Goal: Task Accomplishment & Management: Use online tool/utility

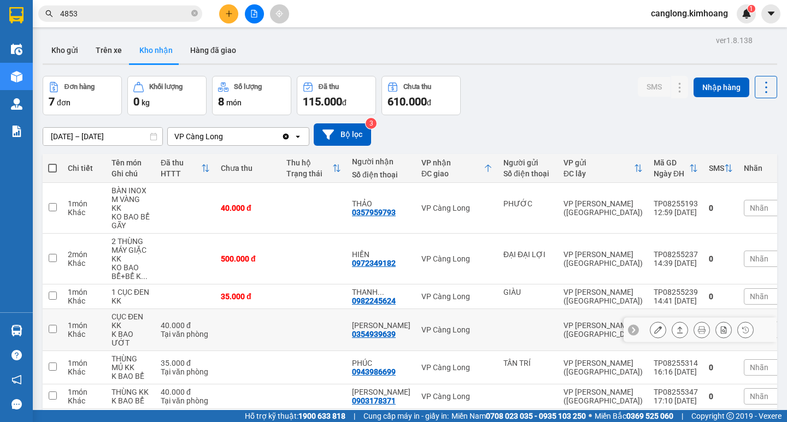
scroll to position [81, 0]
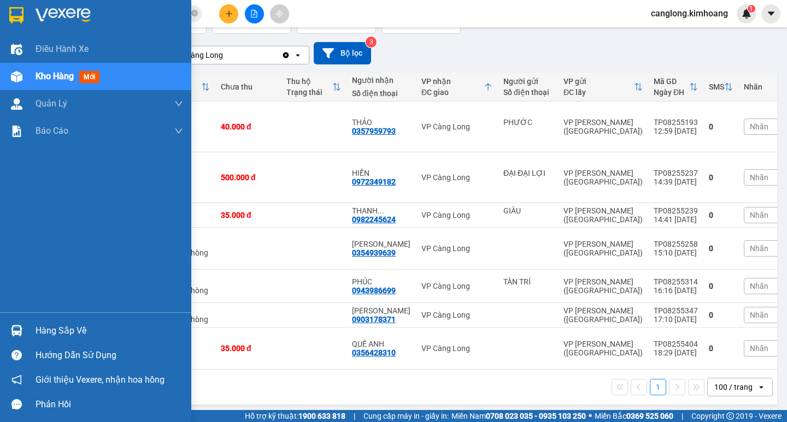
click at [27, 329] on div "Hàng sắp về" at bounding box center [95, 330] width 191 height 25
drag, startPoint x: 27, startPoint y: 329, endPoint x: 40, endPoint y: 315, distance: 19.3
click at [28, 329] on div "Điều hành xe Kho hàng mới Quản [PERSON_NAME] lý chuyến Quản lý khách hàng mới B…" at bounding box center [95, 211] width 191 height 422
click at [60, 329] on div "Hàng sắp về" at bounding box center [109, 331] width 147 height 16
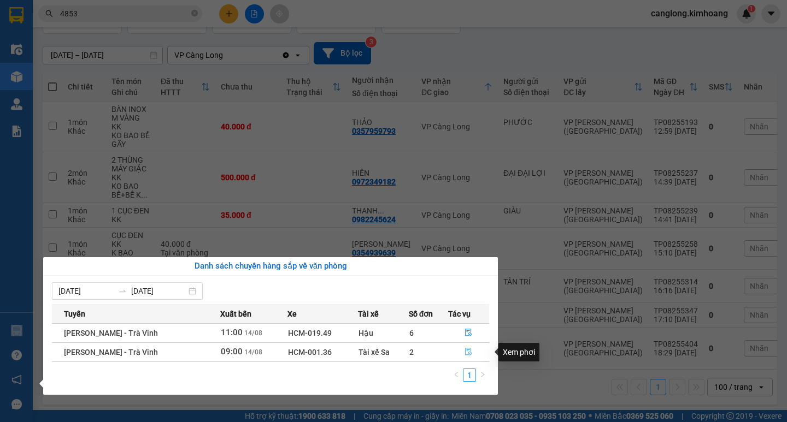
click at [473, 350] on button "button" at bounding box center [468, 352] width 40 height 17
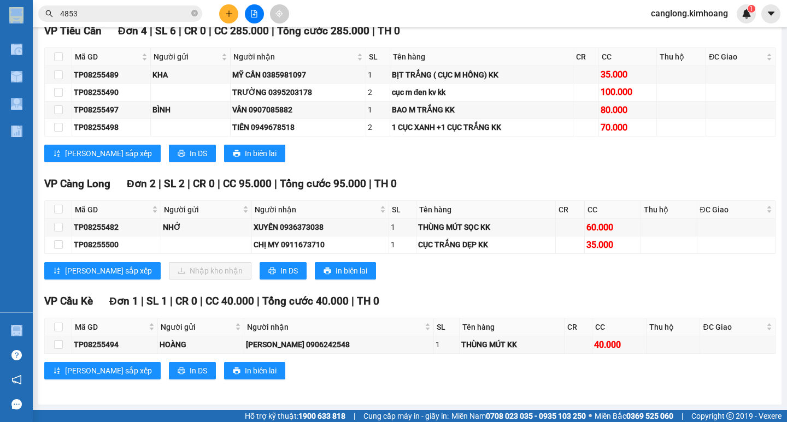
scroll to position [615, 0]
click at [58, 246] on input "checkbox" at bounding box center [58, 244] width 9 height 9
checkbox input "true"
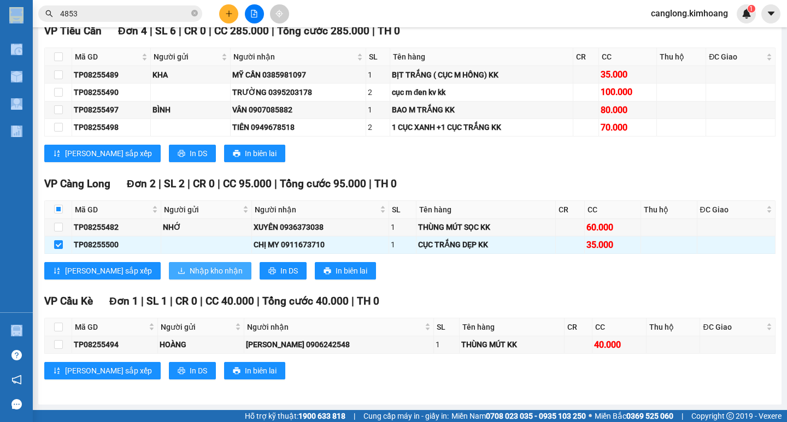
click at [190, 269] on span "Nhập kho nhận" at bounding box center [216, 271] width 53 height 12
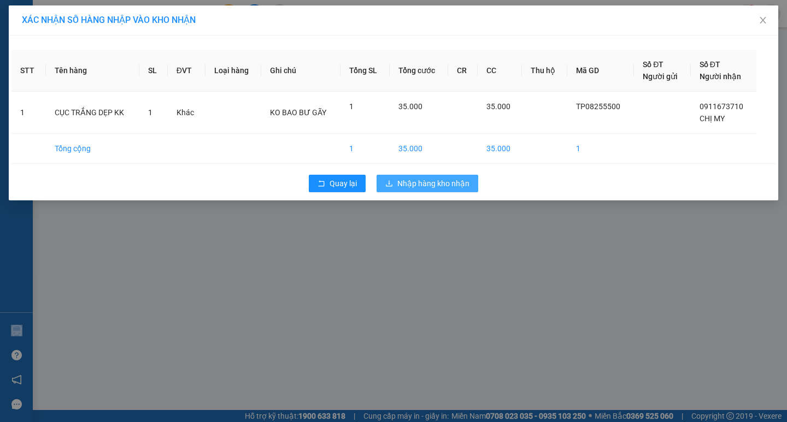
click at [393, 186] on icon "download" at bounding box center [389, 184] width 8 height 8
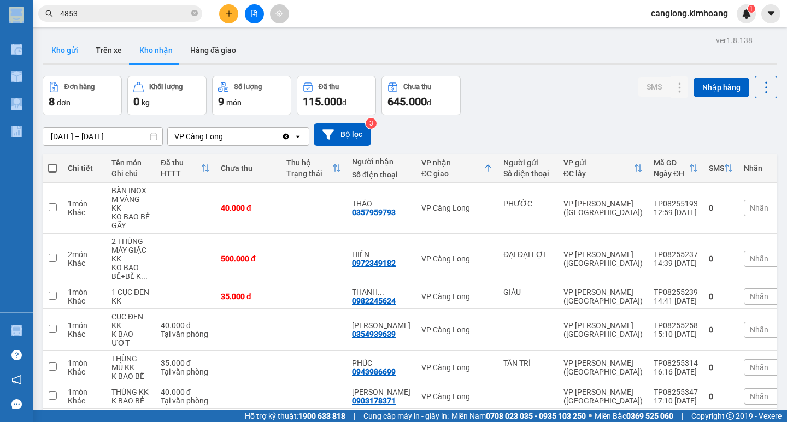
click at [71, 46] on button "Kho gửi" at bounding box center [65, 50] width 44 height 26
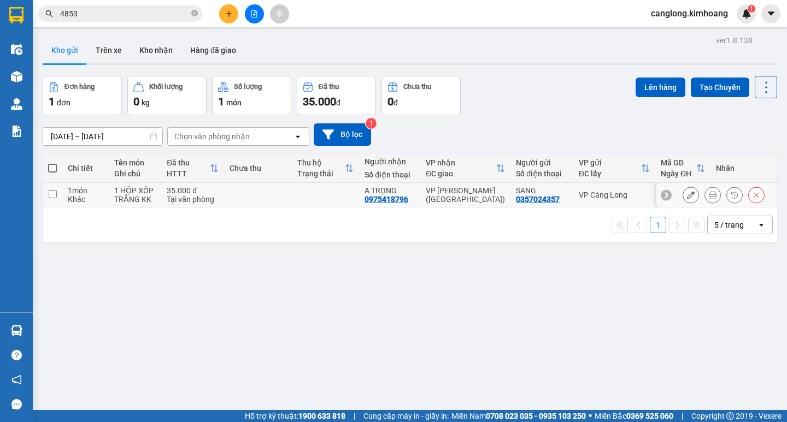
click at [269, 194] on td at bounding box center [258, 195] width 68 height 25
checkbox input "true"
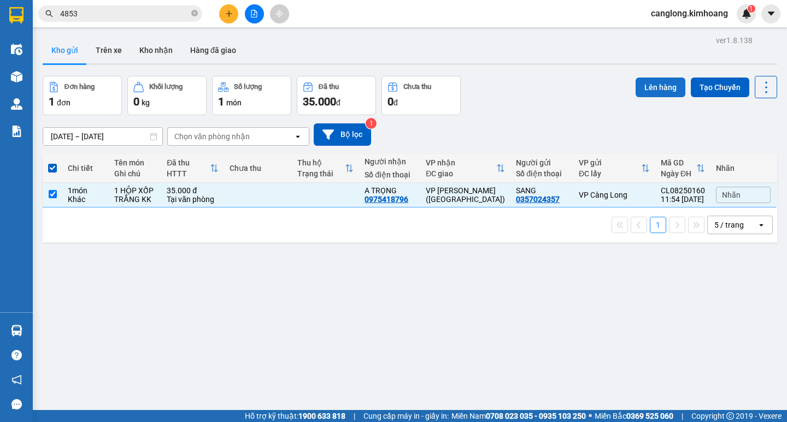
click at [635, 78] on button "Lên hàng" at bounding box center [660, 88] width 50 height 20
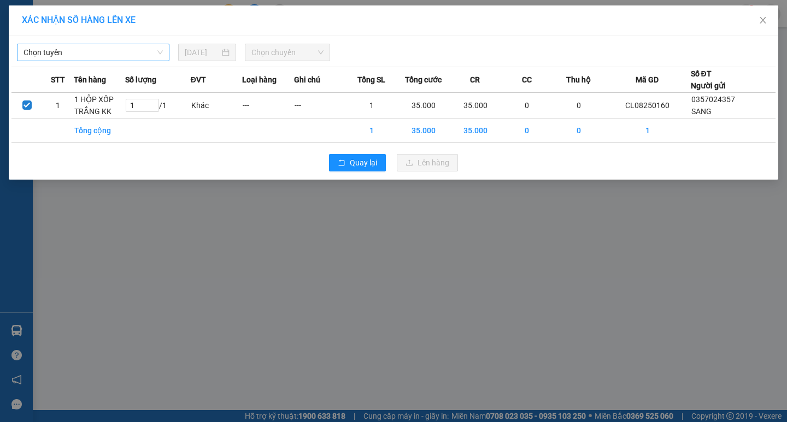
click at [137, 56] on span "Chọn tuyến" at bounding box center [92, 52] width 139 height 16
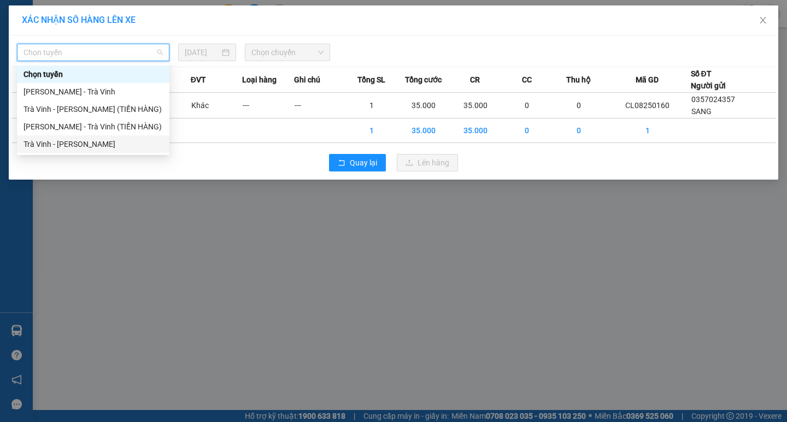
click at [109, 144] on div "Trà Vinh - [PERSON_NAME]" at bounding box center [92, 144] width 139 height 12
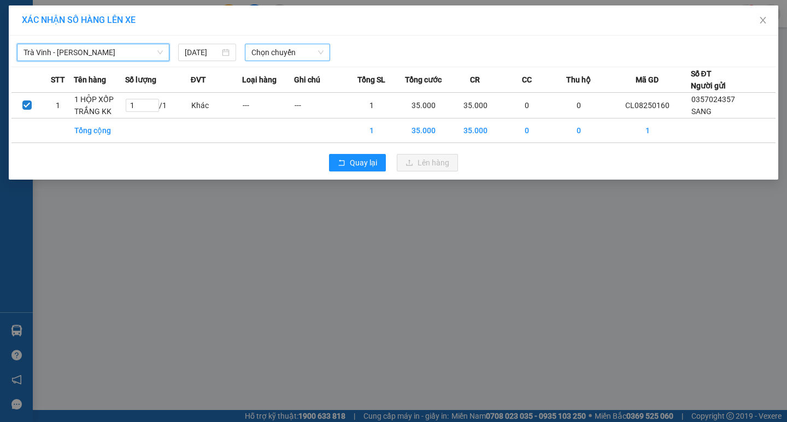
click at [308, 56] on span "Chọn chuyến" at bounding box center [287, 52] width 72 height 16
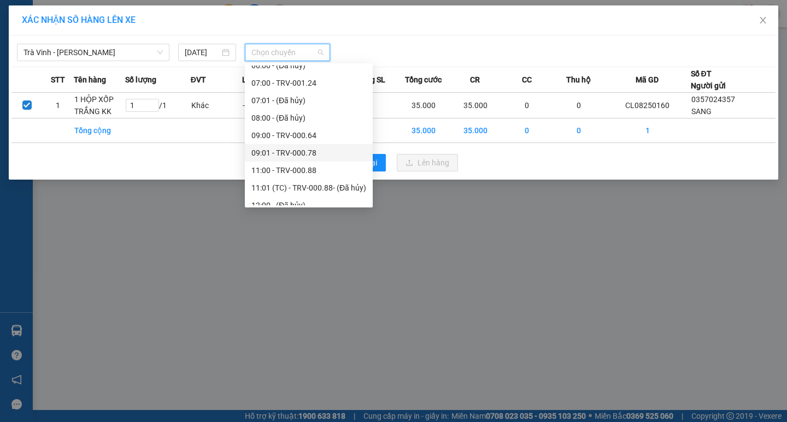
scroll to position [273, 0]
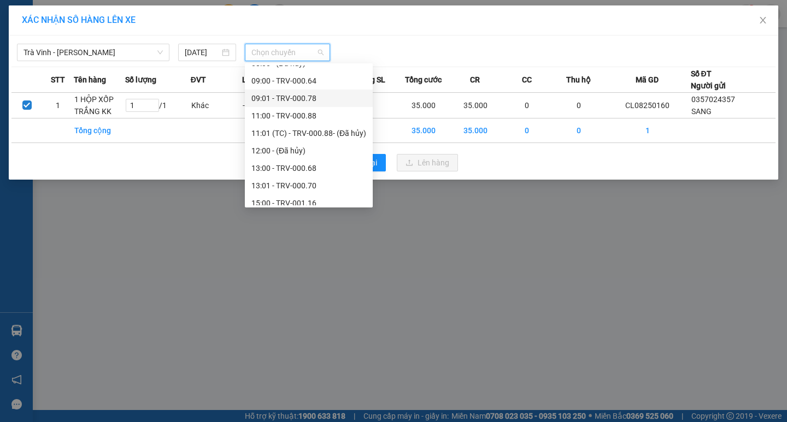
click at [286, 161] on div "13:00 - TRV-000.68" at bounding box center [309, 168] width 128 height 17
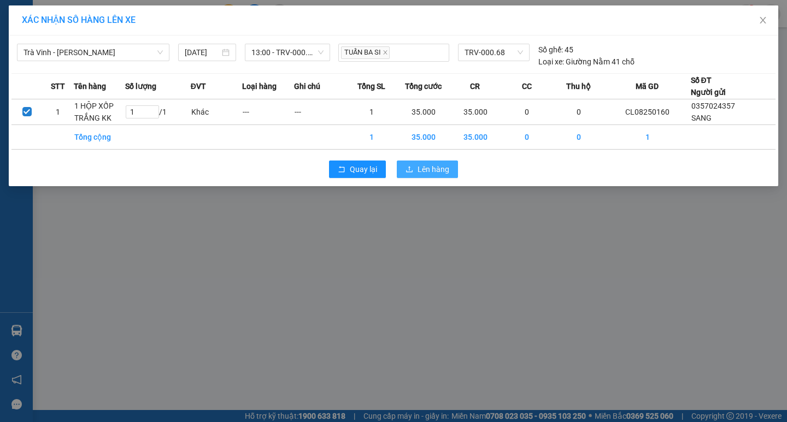
click at [440, 167] on span "Lên hàng" at bounding box center [433, 169] width 32 height 12
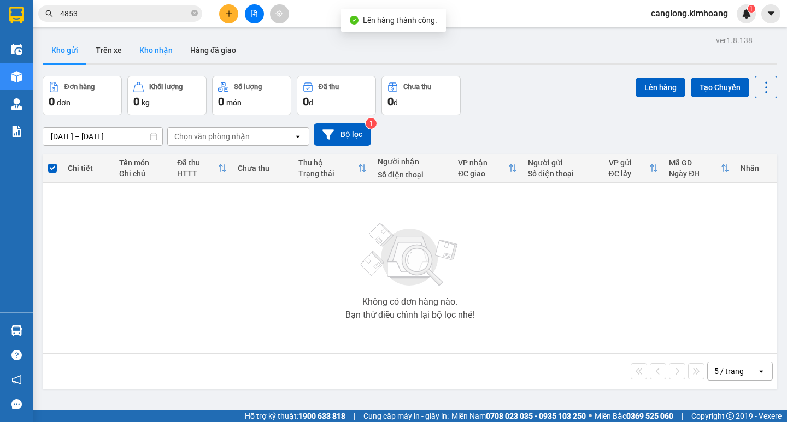
click at [153, 51] on button "Kho nhận" at bounding box center [156, 50] width 51 height 26
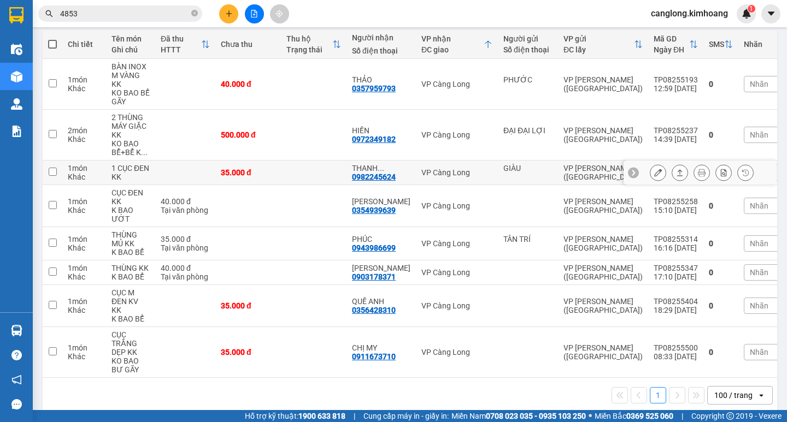
scroll to position [132, 0]
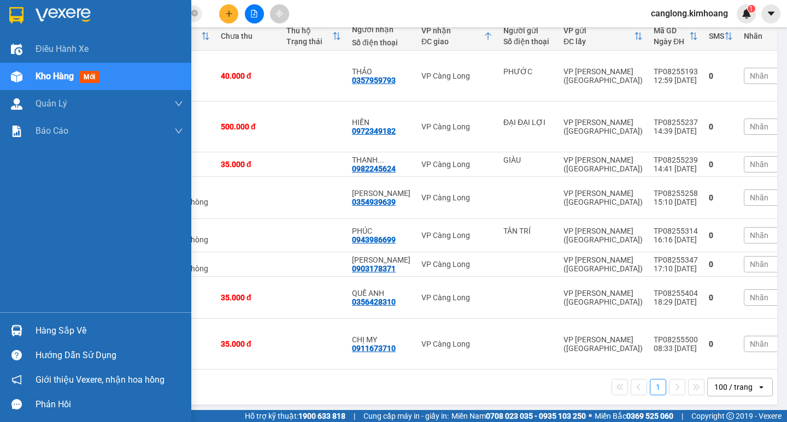
click at [28, 321] on div "Hàng sắp về" at bounding box center [95, 330] width 191 height 25
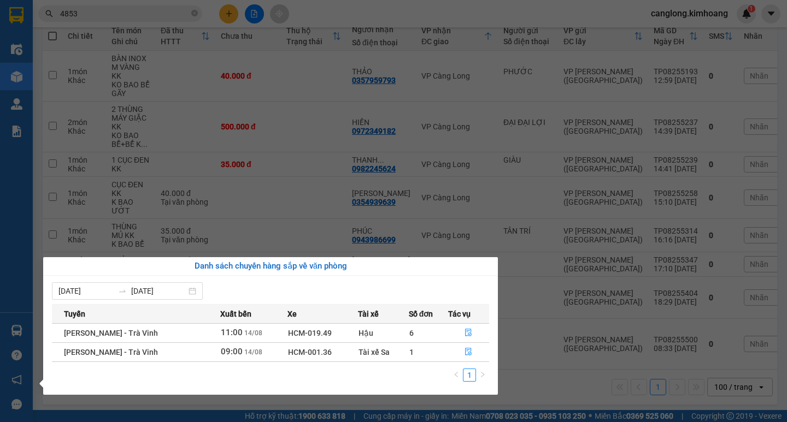
click at [572, 349] on section "Kết quả tìm kiếm ( 119 ) Bộ lọc Mã ĐH Trạng thái Món hàng Thu hộ Tổng cước Chưa…" at bounding box center [393, 211] width 787 height 422
